Goal: Task Accomplishment & Management: Manage account settings

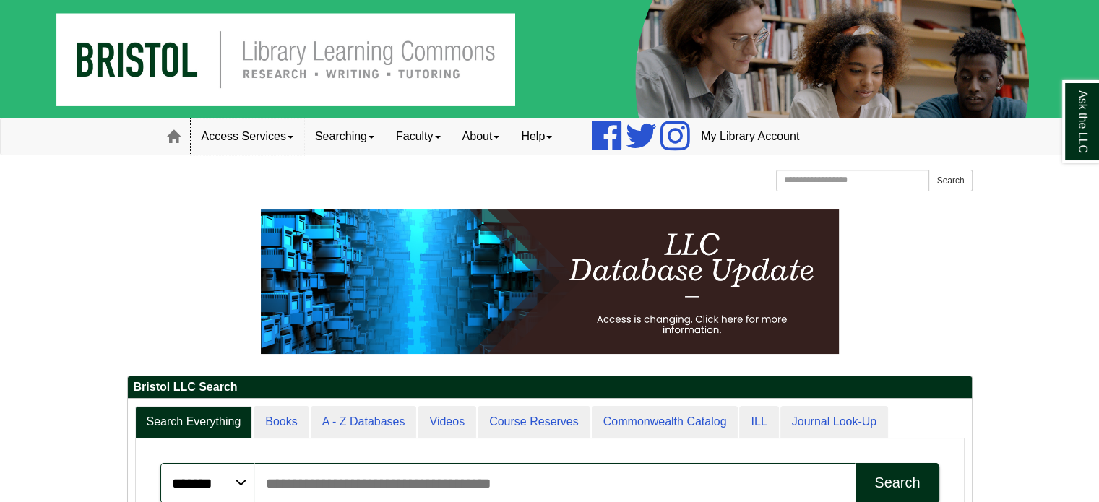
click at [291, 142] on link "Access Services" at bounding box center [247, 137] width 113 height 36
click at [749, 134] on link "My Library Account" at bounding box center [750, 137] width 120 height 36
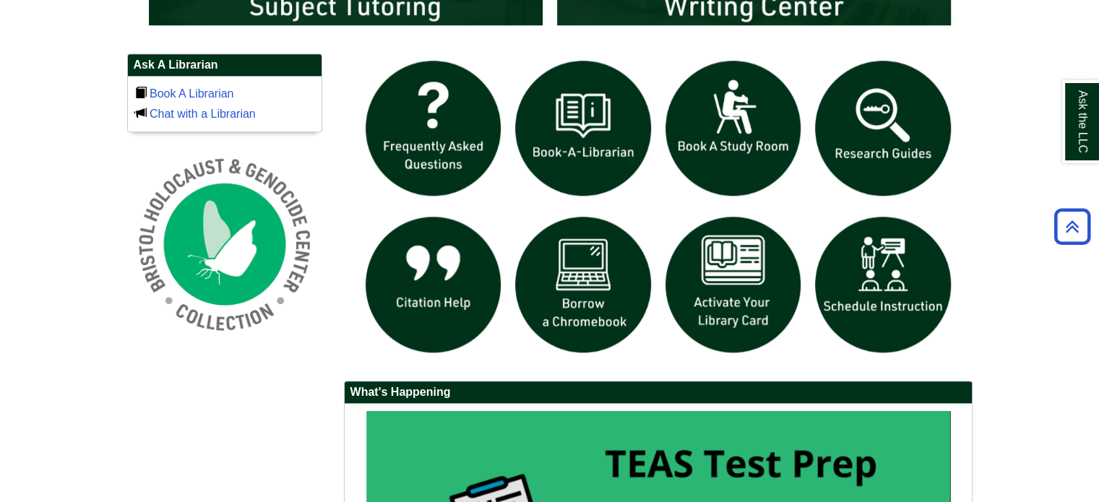
scroll to position [1008, 0]
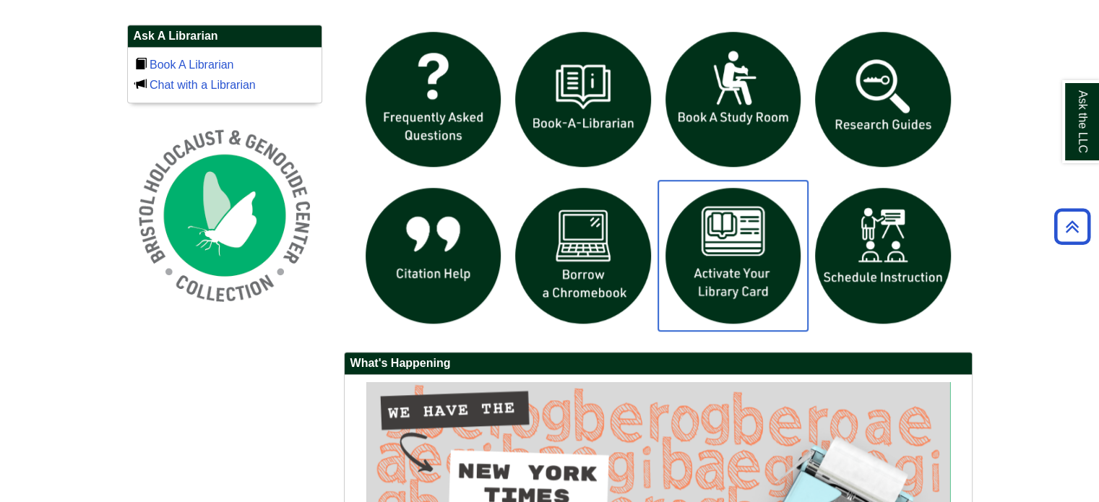
click at [731, 262] on img "slideshow" at bounding box center [733, 256] width 150 height 150
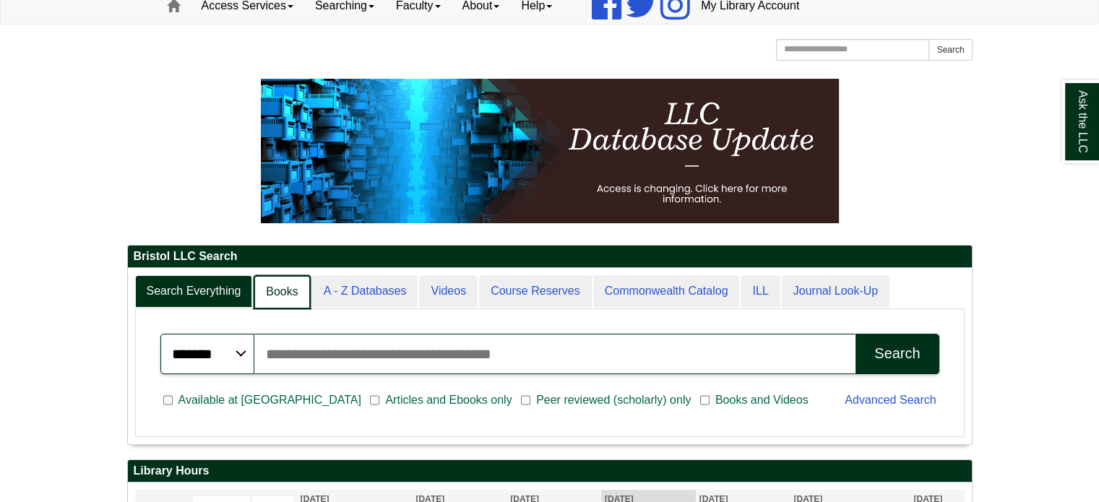
scroll to position [175, 844]
click at [303, 297] on link "Books" at bounding box center [282, 292] width 56 height 34
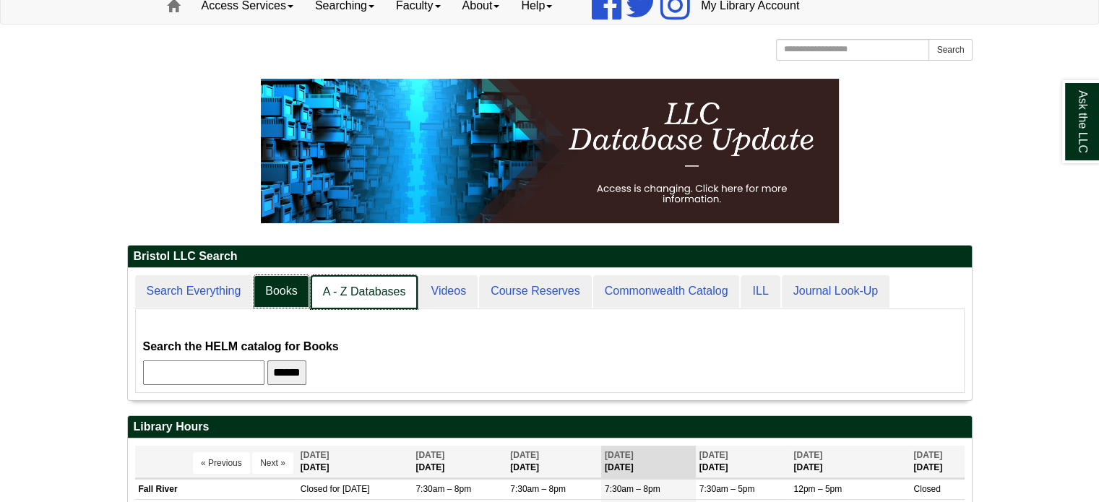
scroll to position [130, 844]
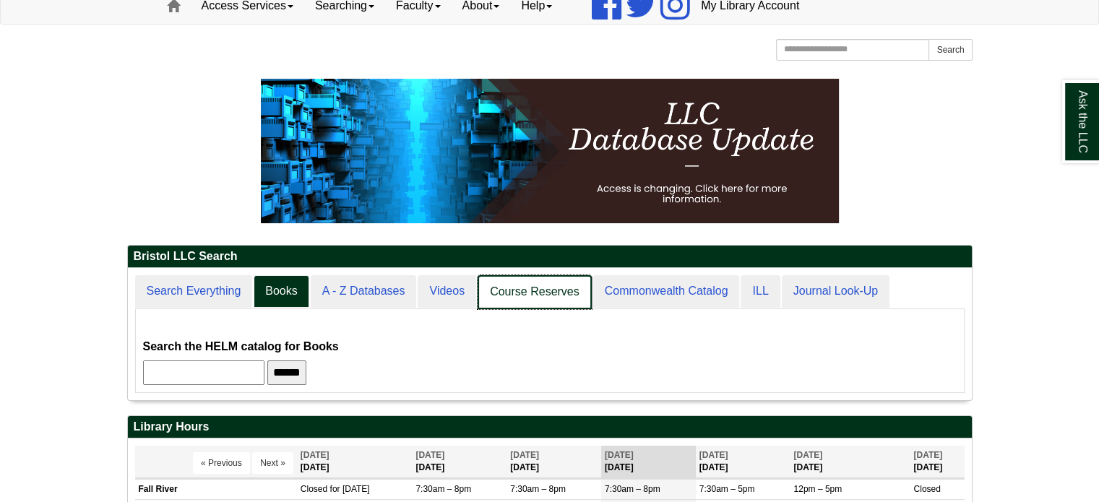
click at [544, 289] on link "Course Reserves" at bounding box center [535, 292] width 114 height 34
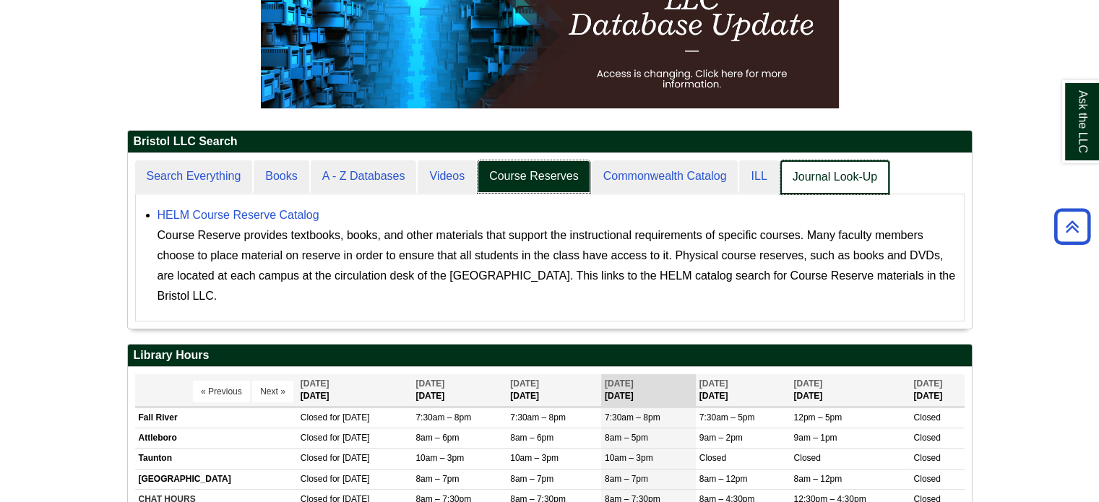
scroll to position [7, 7]
click at [824, 184] on link "Journal Look-Up" at bounding box center [835, 177] width 109 height 34
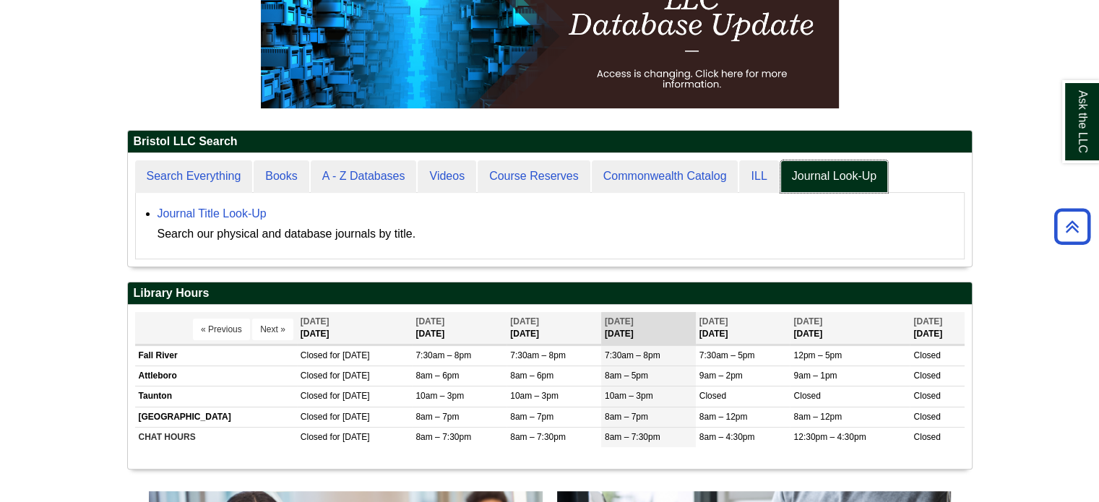
scroll to position [0, 0]
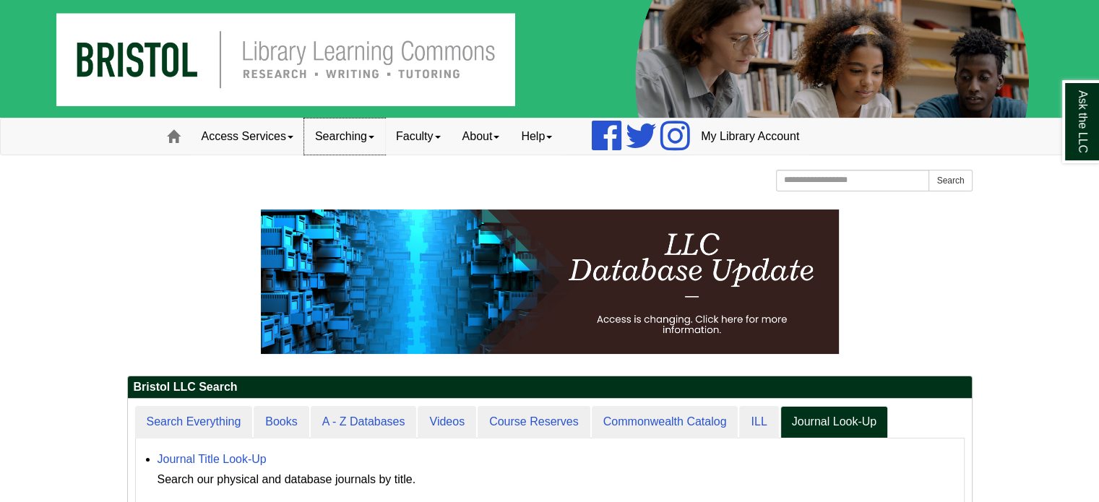
click at [347, 129] on link "Searching" at bounding box center [344, 137] width 81 height 36
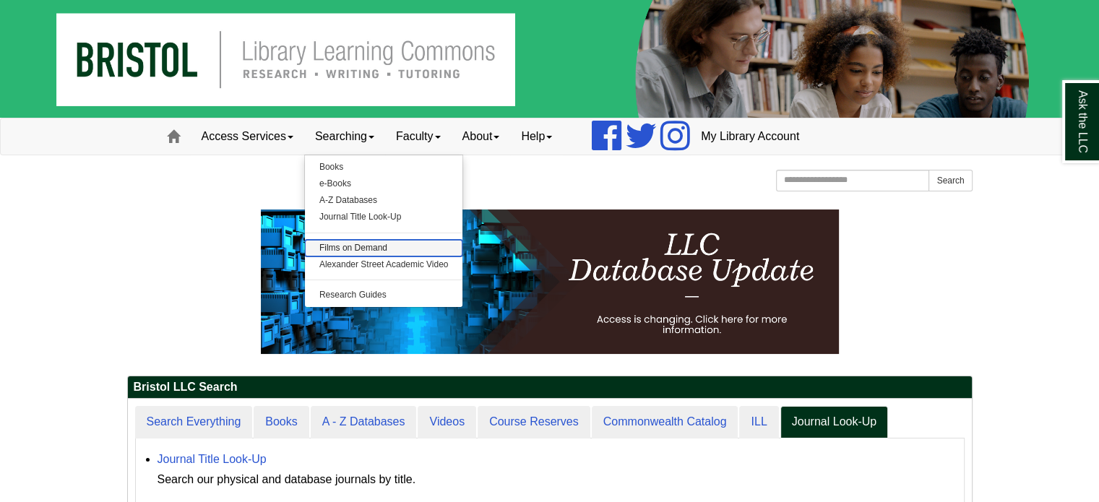
click at [361, 243] on link "Films on Demand" at bounding box center [384, 248] width 158 height 17
